Goal: Information Seeking & Learning: Understand process/instructions

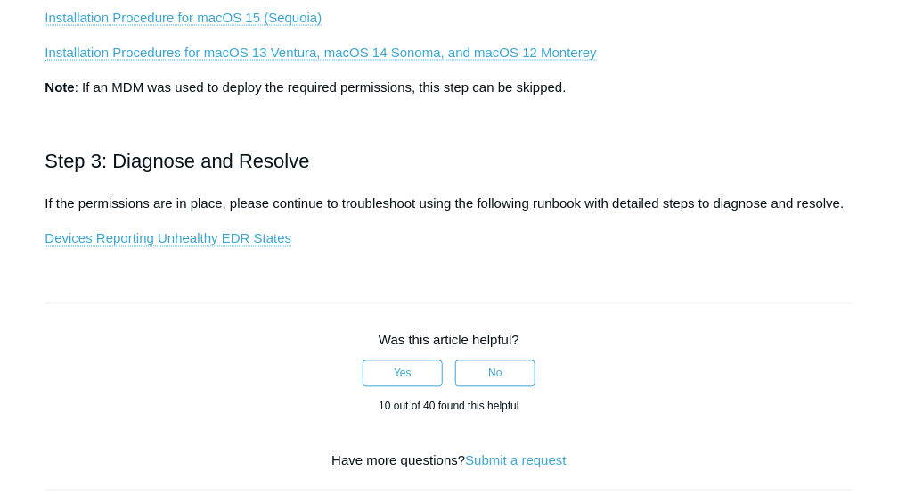
scroll to position [772, 0]
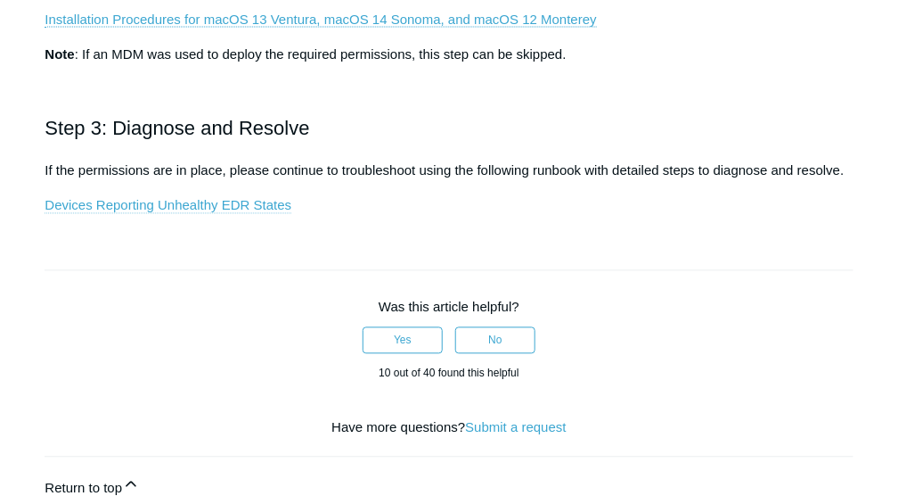
click at [233, 208] on link "Devices Reporting Unhealthy EDR States" at bounding box center [168, 206] width 247 height 16
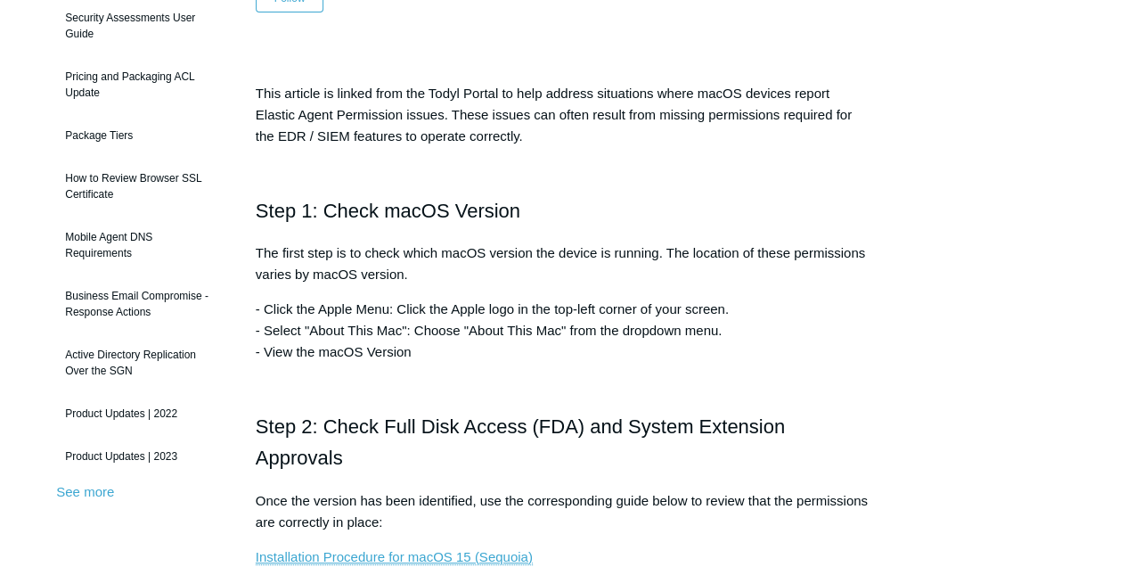
scroll to position [237, 0]
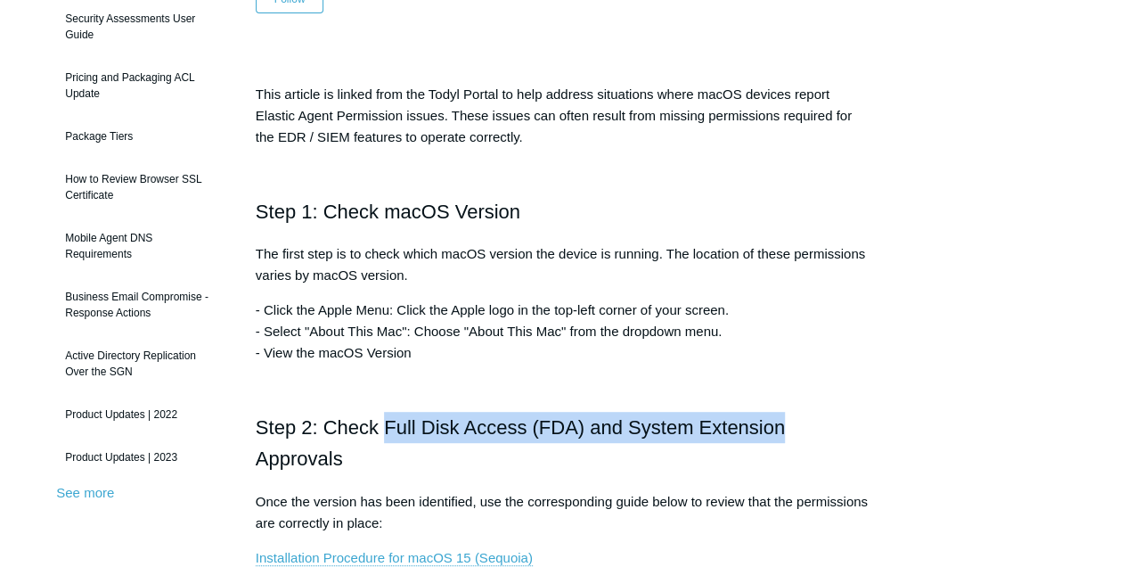
drag, startPoint x: 384, startPoint y: 423, endPoint x: 782, endPoint y: 417, distance: 398.4
click at [782, 417] on h2 "Step 2: Check Full Disk Access (FDA) and System Extension Approvals" at bounding box center [564, 443] width 616 height 62
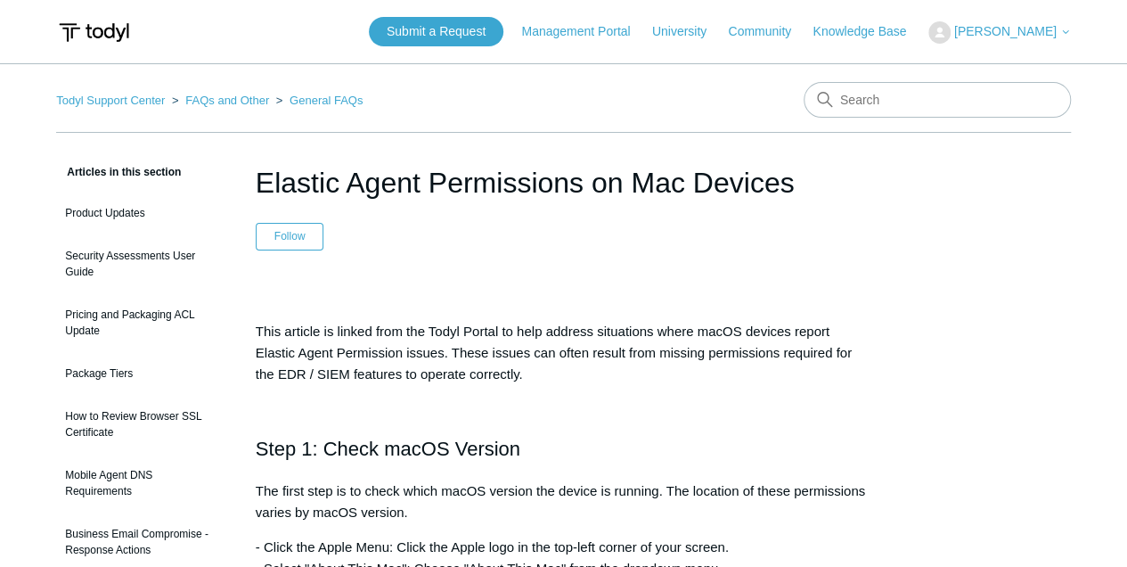
scroll to position [0, 0]
drag, startPoint x: 256, startPoint y: 180, endPoint x: 789, endPoint y: 212, distance: 533.9
click at [789, 212] on header "Elastic Agent Permissions on Mac Devices Follow Not yet followed by anyone" at bounding box center [564, 205] width 616 height 89
copy h1 "Elastic Agent Permissions on Mac Devices"
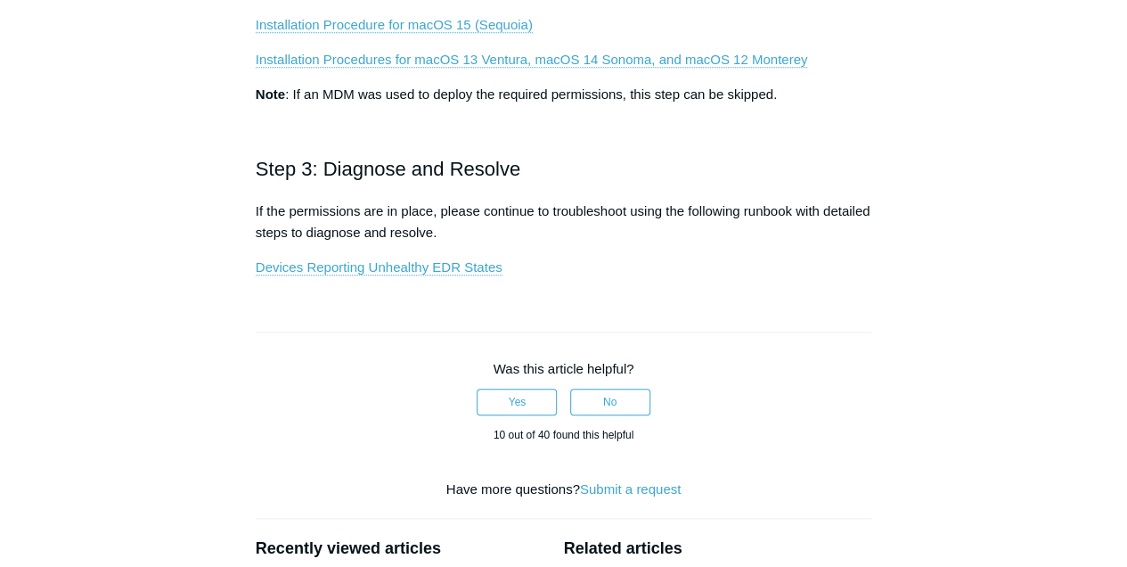
scroll to position [772, 0]
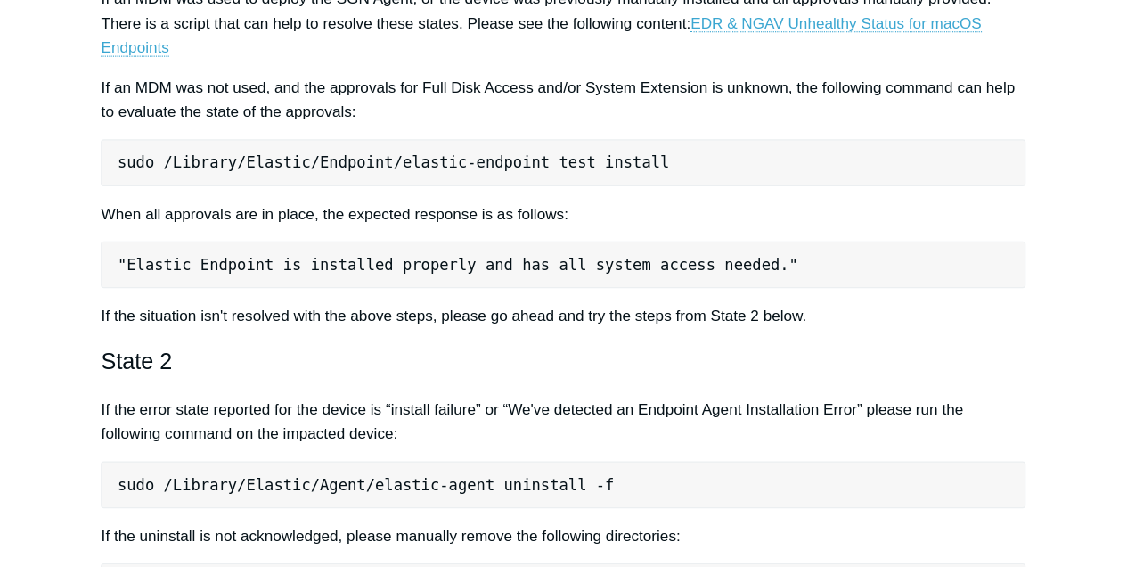
scroll to position [891, 0]
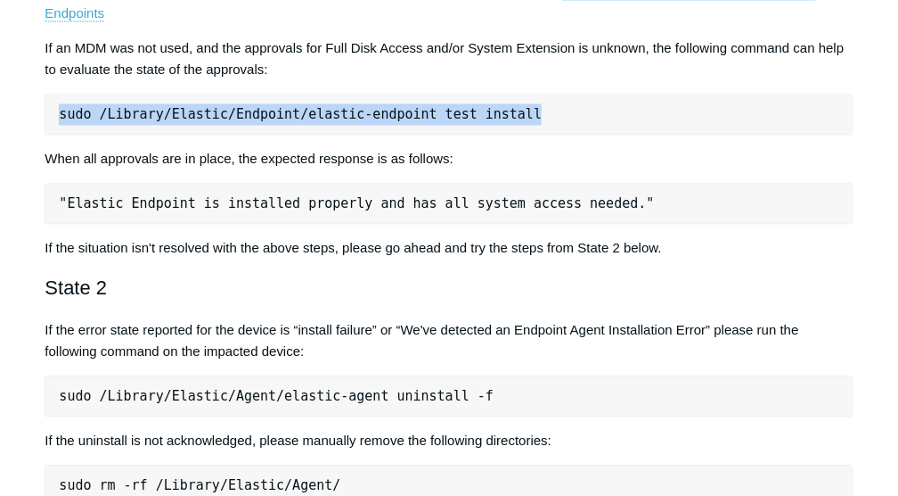
drag, startPoint x: 539, startPoint y: 113, endPoint x: 58, endPoint y: 119, distance: 481.3
click at [58, 119] on pre "sudo /Library/Elastic/Endpoint/elastic-endpoint test install" at bounding box center [449, 114] width 808 height 41
copy pre "sudo /Library/Elastic/Endpoint/elastic-endpoint test install"
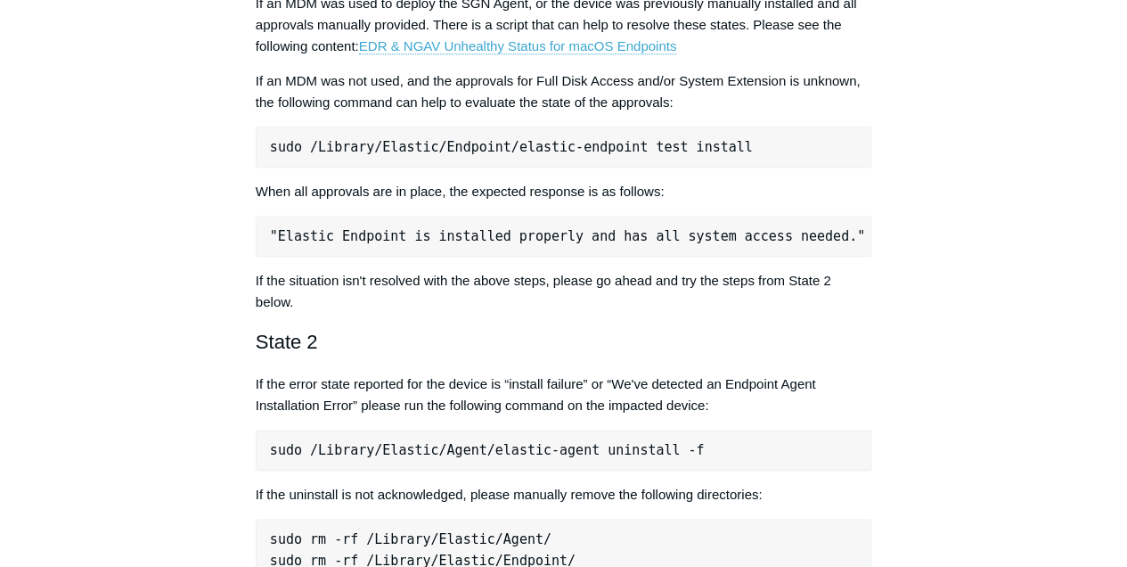
scroll to position [831, 0]
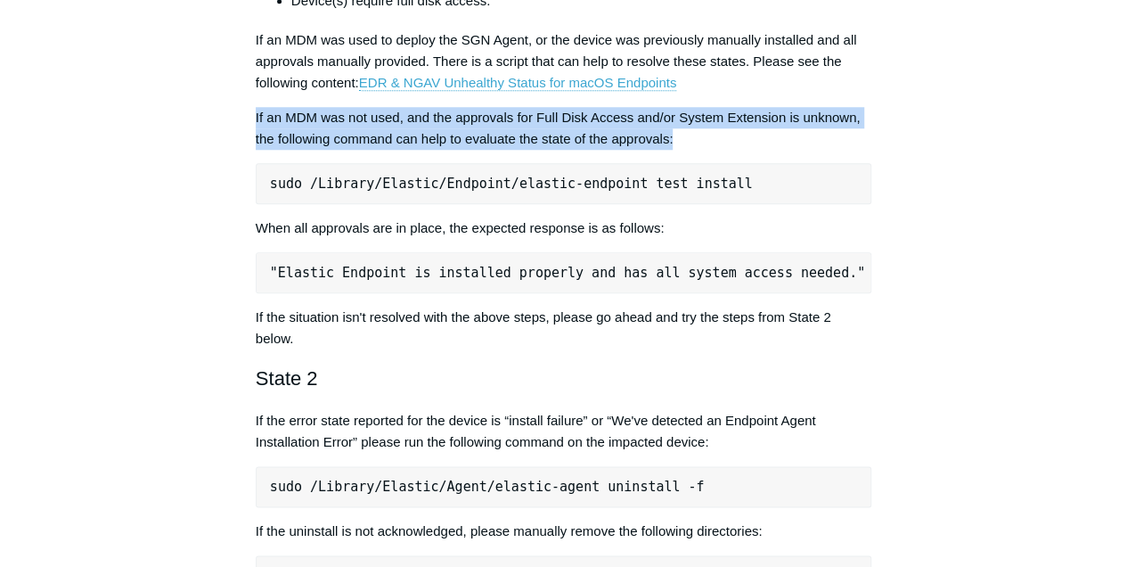
drag, startPoint x: 695, startPoint y: 125, endPoint x: 244, endPoint y: 96, distance: 451.8
copy p "If an MDM was not used, and the approvals for Full Disk Access and/or System Ex…"
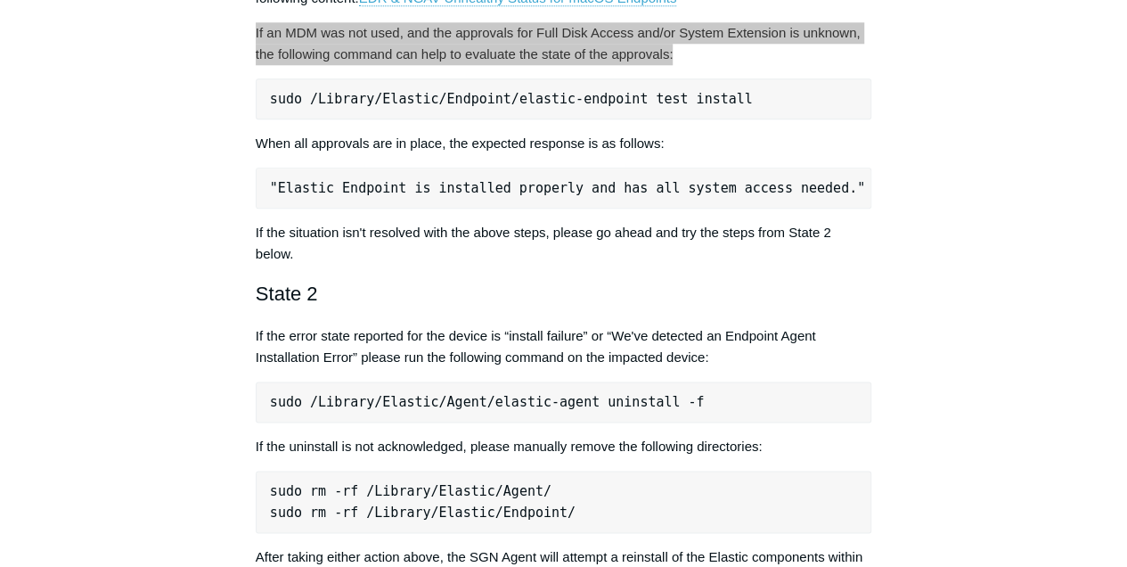
scroll to position [950, 0]
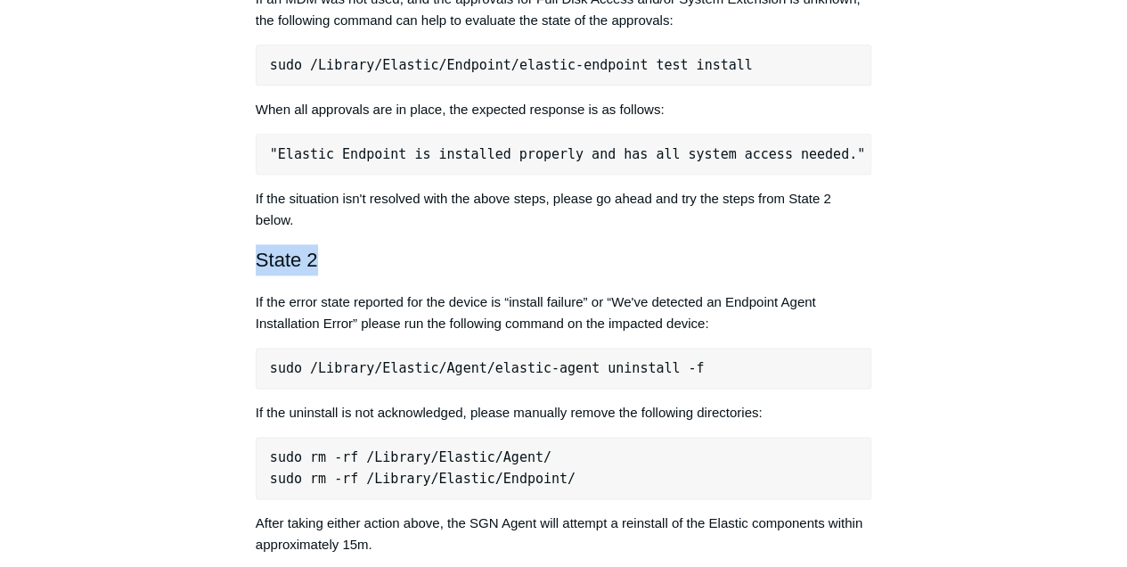
drag, startPoint x: 346, startPoint y: 240, endPoint x: 259, endPoint y: 244, distance: 86.6
click at [259, 244] on h2 "State 2" at bounding box center [564, 259] width 616 height 31
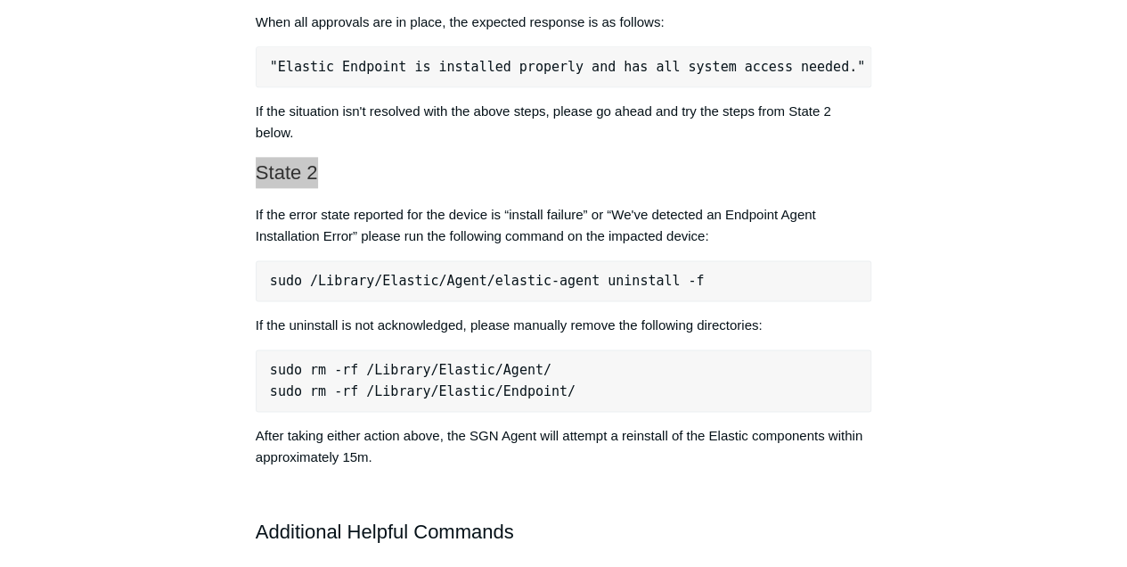
scroll to position [1069, 0]
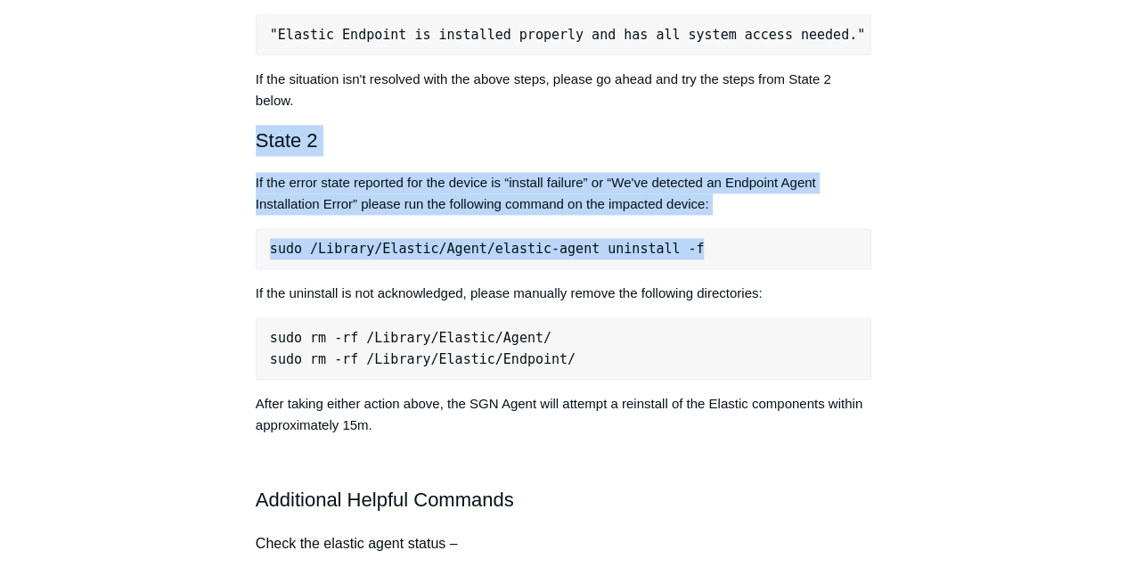
drag, startPoint x: 690, startPoint y: 227, endPoint x: 245, endPoint y: 126, distance: 456.2
copy div "State 2 If the error state reported for the device is “install failure” or “We'…"
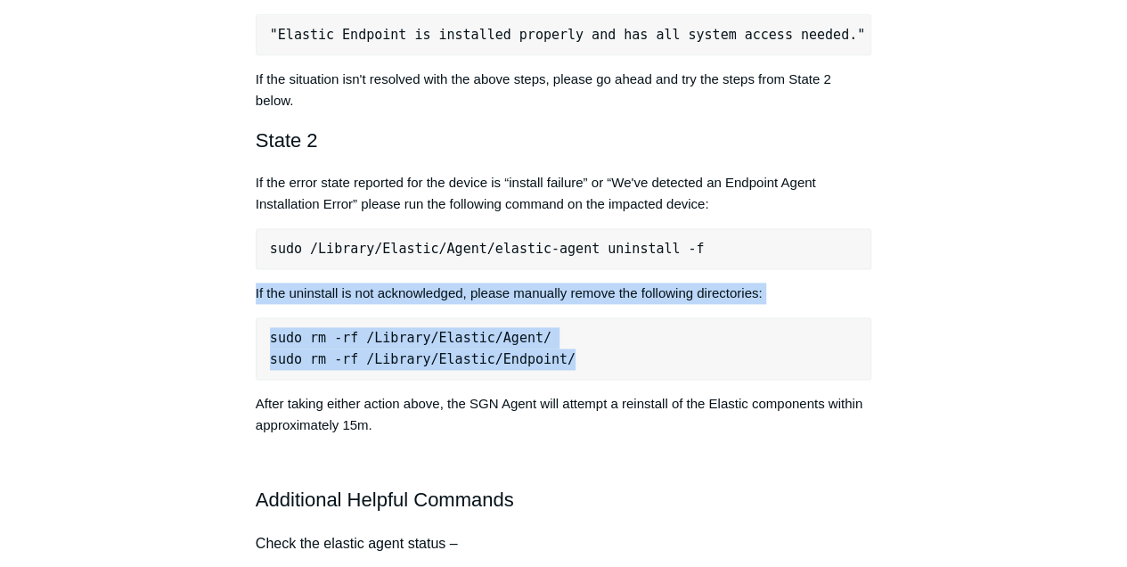
drag, startPoint x: 570, startPoint y: 344, endPoint x: 241, endPoint y: 274, distance: 337.2
copy div "If the uninstall is not acknowledged, please manually remove the following dire…"
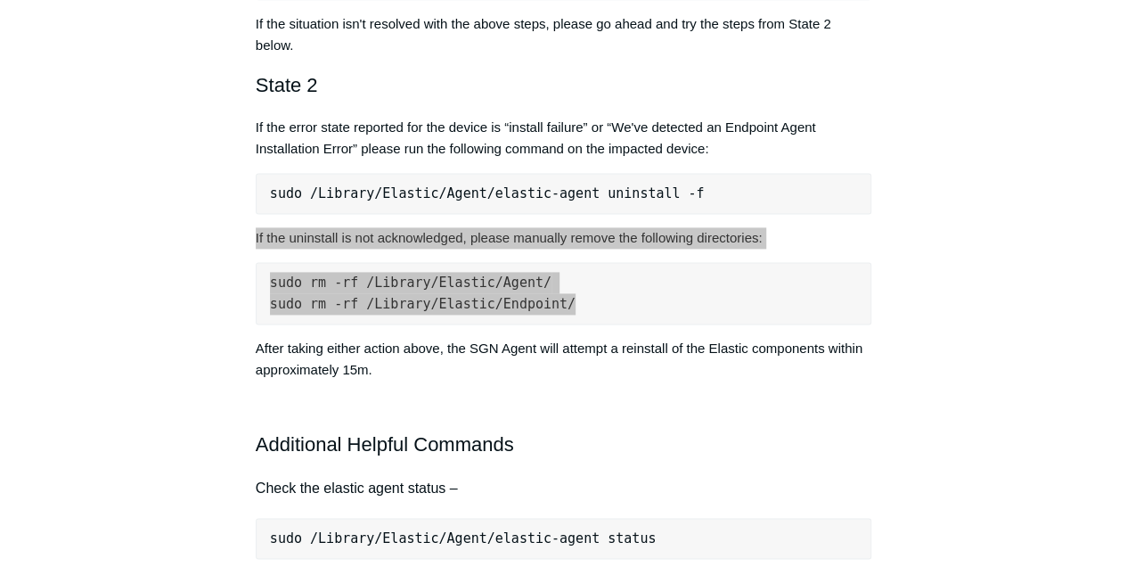
scroll to position [1128, 0]
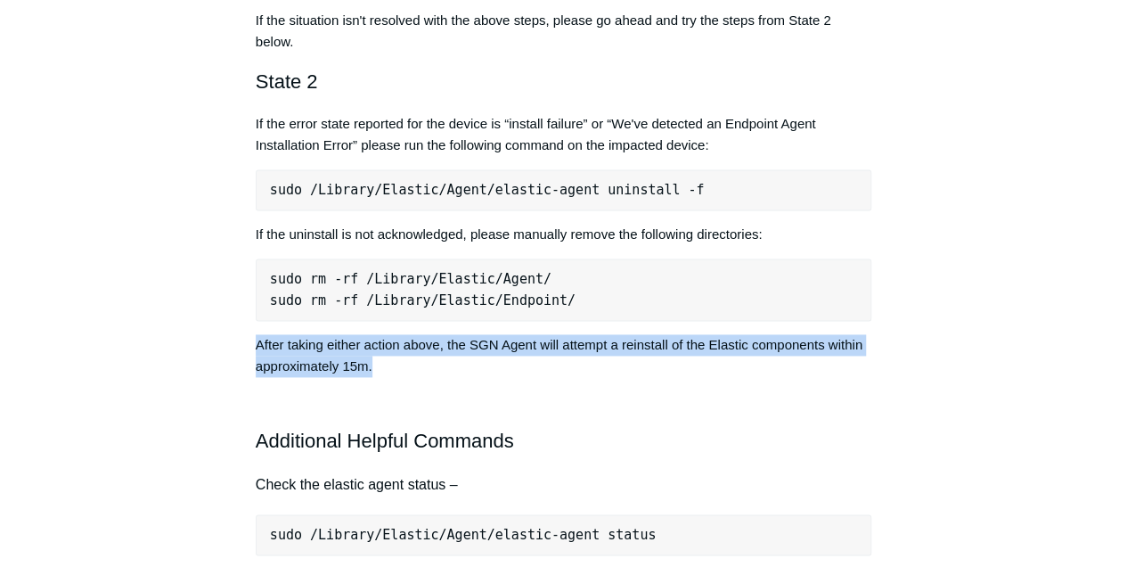
drag, startPoint x: 397, startPoint y: 348, endPoint x: 253, endPoint y: 327, distance: 145.8
copy p "After taking either action above, the SGN Agent will attempt a reinstall of the…"
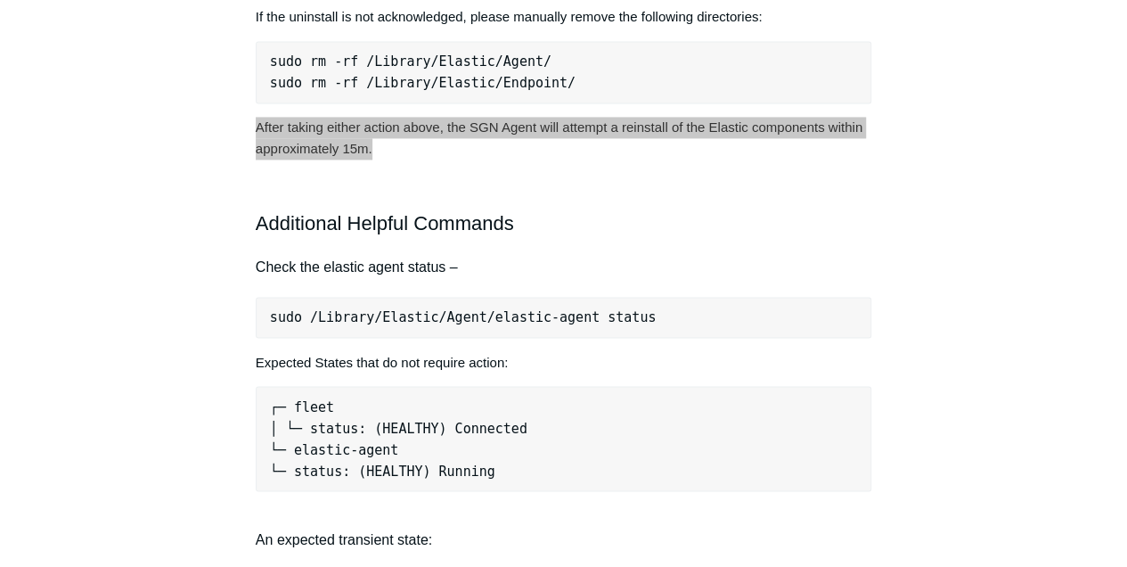
scroll to position [1366, 0]
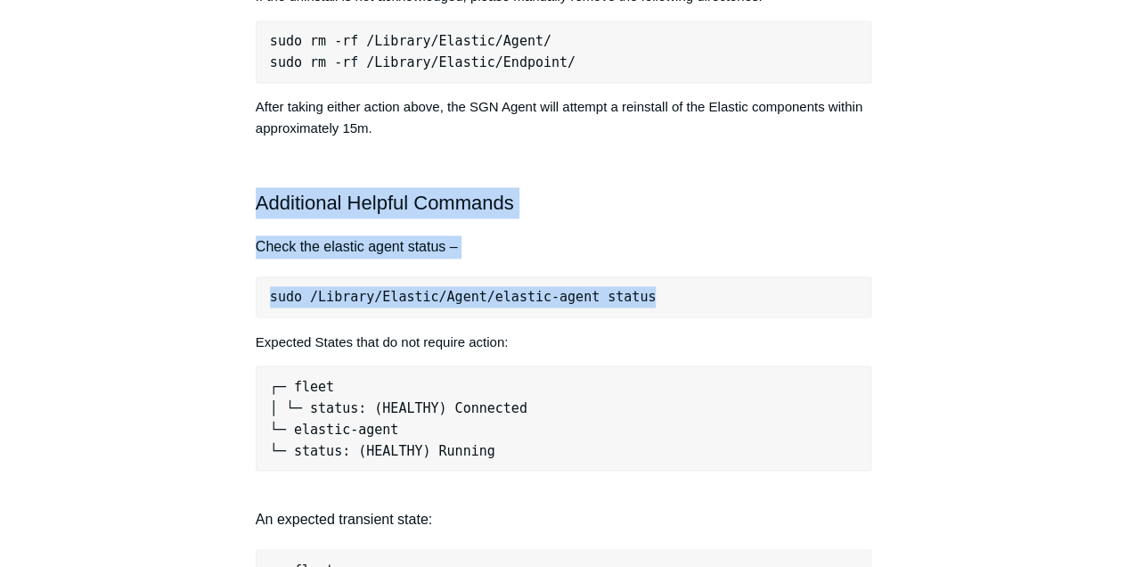
drag, startPoint x: 635, startPoint y: 280, endPoint x: 251, endPoint y: 184, distance: 396.0
copy div "Additional Helpful Commands Check the elastic agent status – sudo /Library/Elas…"
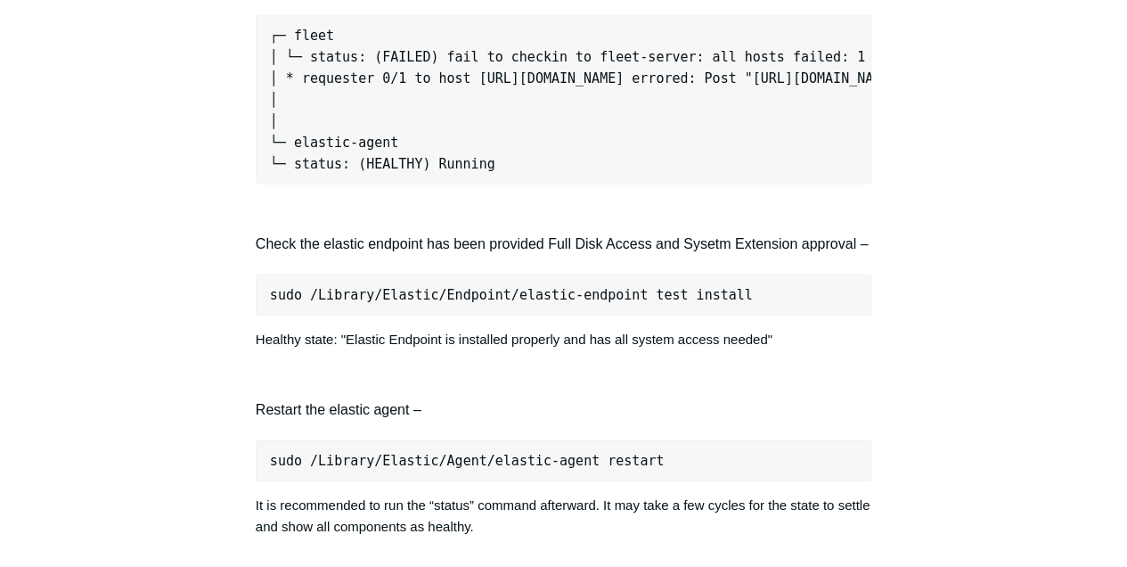
scroll to position [1901, 0]
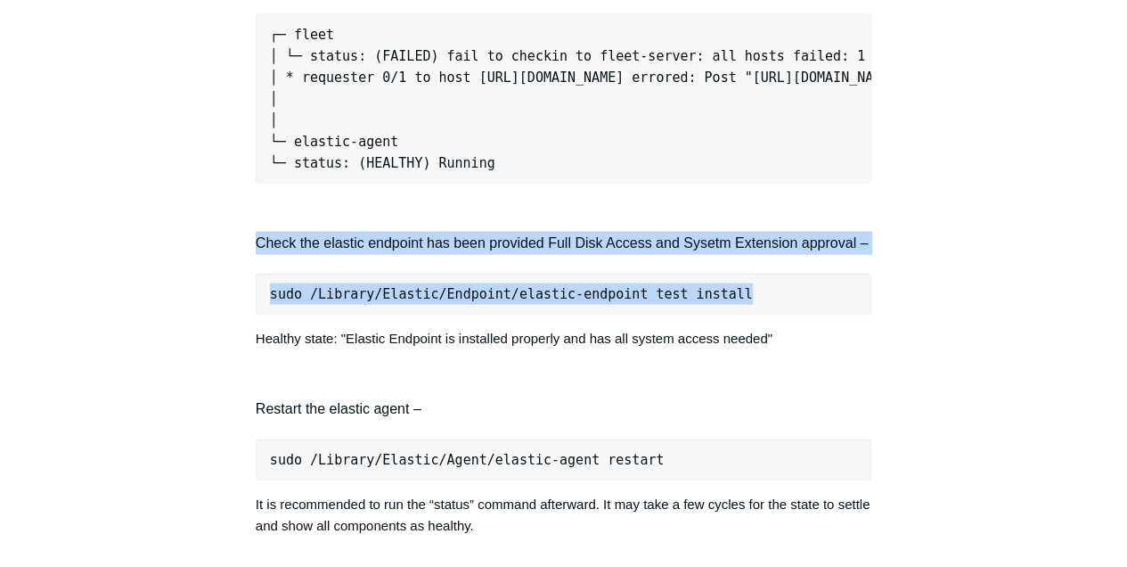
drag, startPoint x: 728, startPoint y: 280, endPoint x: 244, endPoint y: 225, distance: 487.0
click at [244, 225] on article "Devices Reporting Unhealthy EDR States Follow Not yet followed by anyone The fo…" at bounding box center [563, 122] width 669 height 3724
copy div "Check the elastic endpoint has been provided Full Disk Access and Sysetm Extens…"
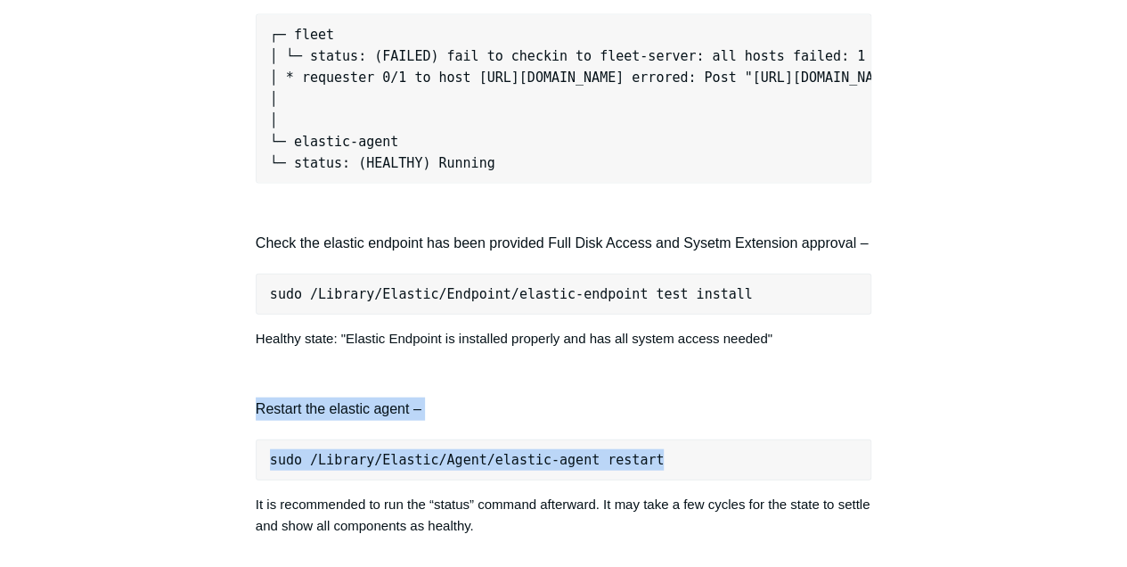
drag, startPoint x: 613, startPoint y: 442, endPoint x: 249, endPoint y: 384, distance: 369.1
click at [249, 384] on article "Devices Reporting Unhealthy EDR States Follow Not yet followed by anyone The fo…" at bounding box center [563, 122] width 669 height 3724
copy div "Restart the elastic agent – sudo /Library/Elastic/Agent/elastic-agent restart"
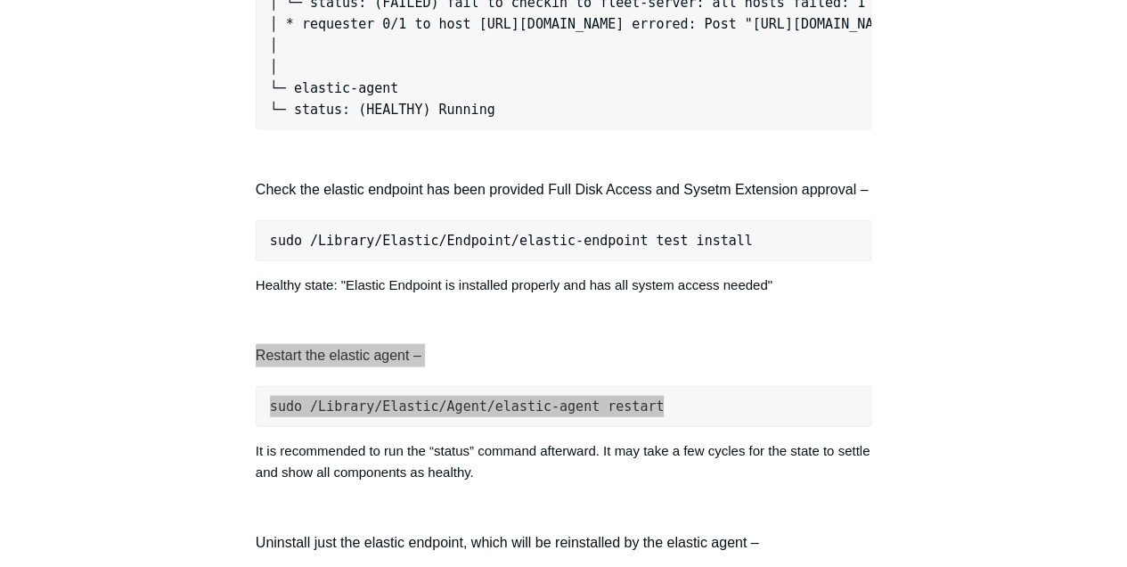
scroll to position [2198, 0]
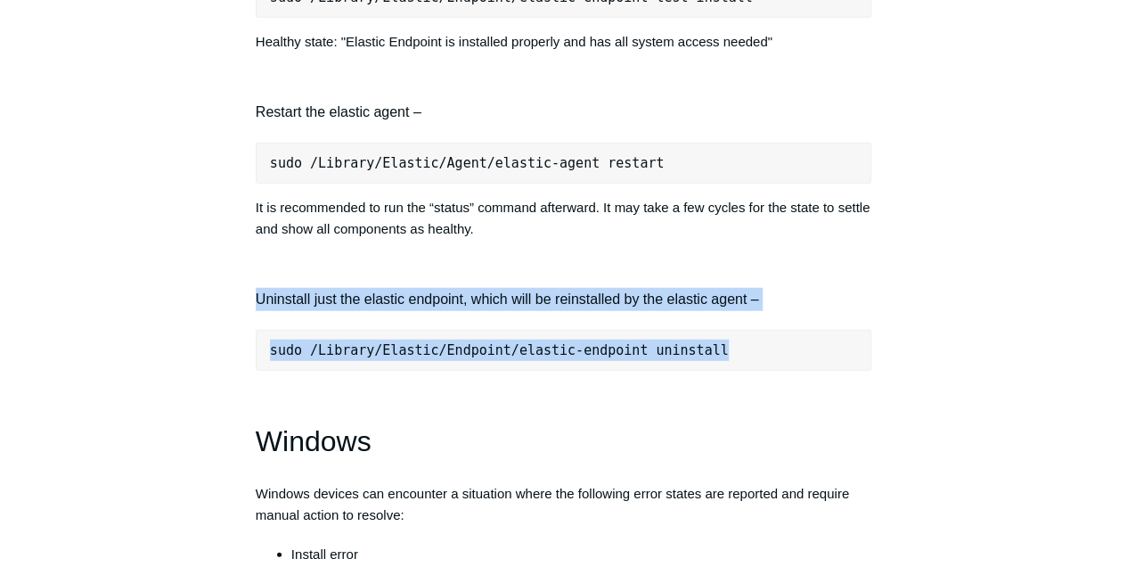
drag, startPoint x: 720, startPoint y: 341, endPoint x: 235, endPoint y: 269, distance: 490.2
copy div "Uninstall just the elastic endpoint, which will be reinstalled by the elastic a…"
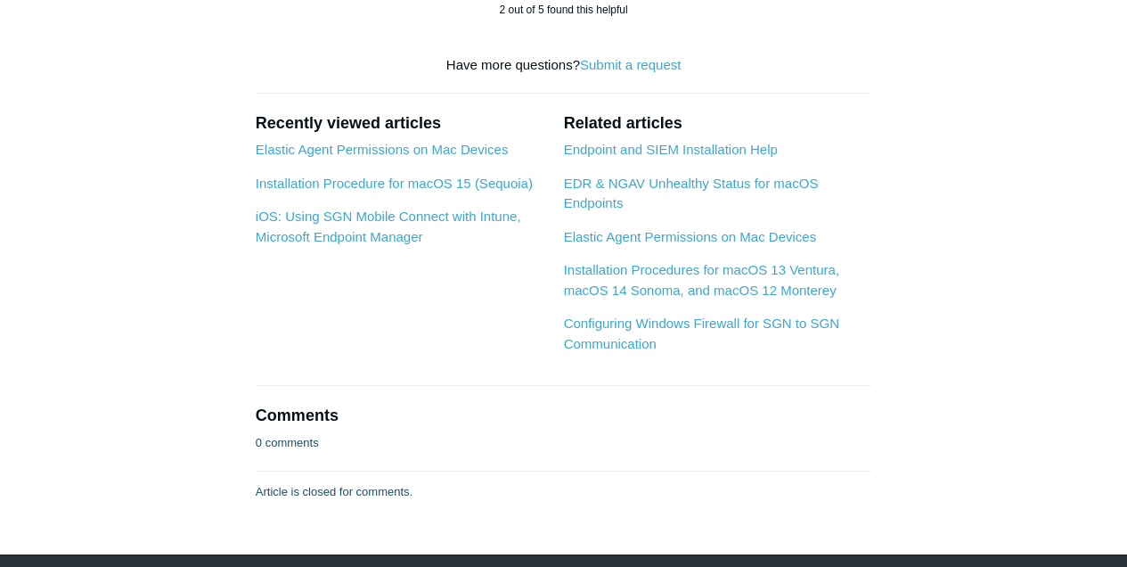
scroll to position [3387, 0]
